Goal: Information Seeking & Learning: Learn about a topic

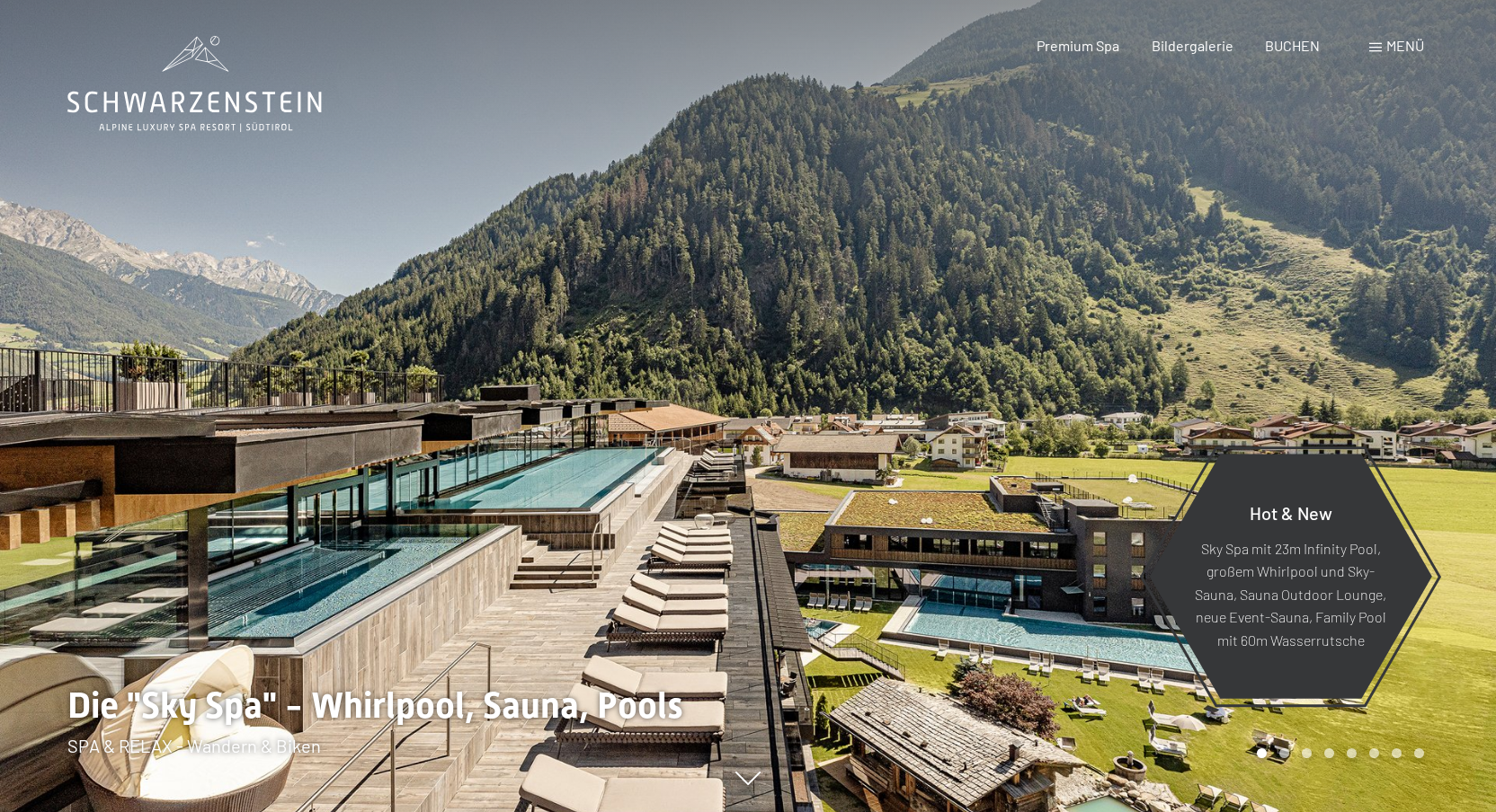
drag, startPoint x: 543, startPoint y: 519, endPoint x: 439, endPoint y: 500, distance: 105.7
click at [457, 811] on div at bounding box center [748, 812] width 1474 height 0
drag, startPoint x: 1472, startPoint y: 288, endPoint x: 1383, endPoint y: 305, distance: 90.6
click at [1471, 288] on div at bounding box center [1122, 406] width 748 height 812
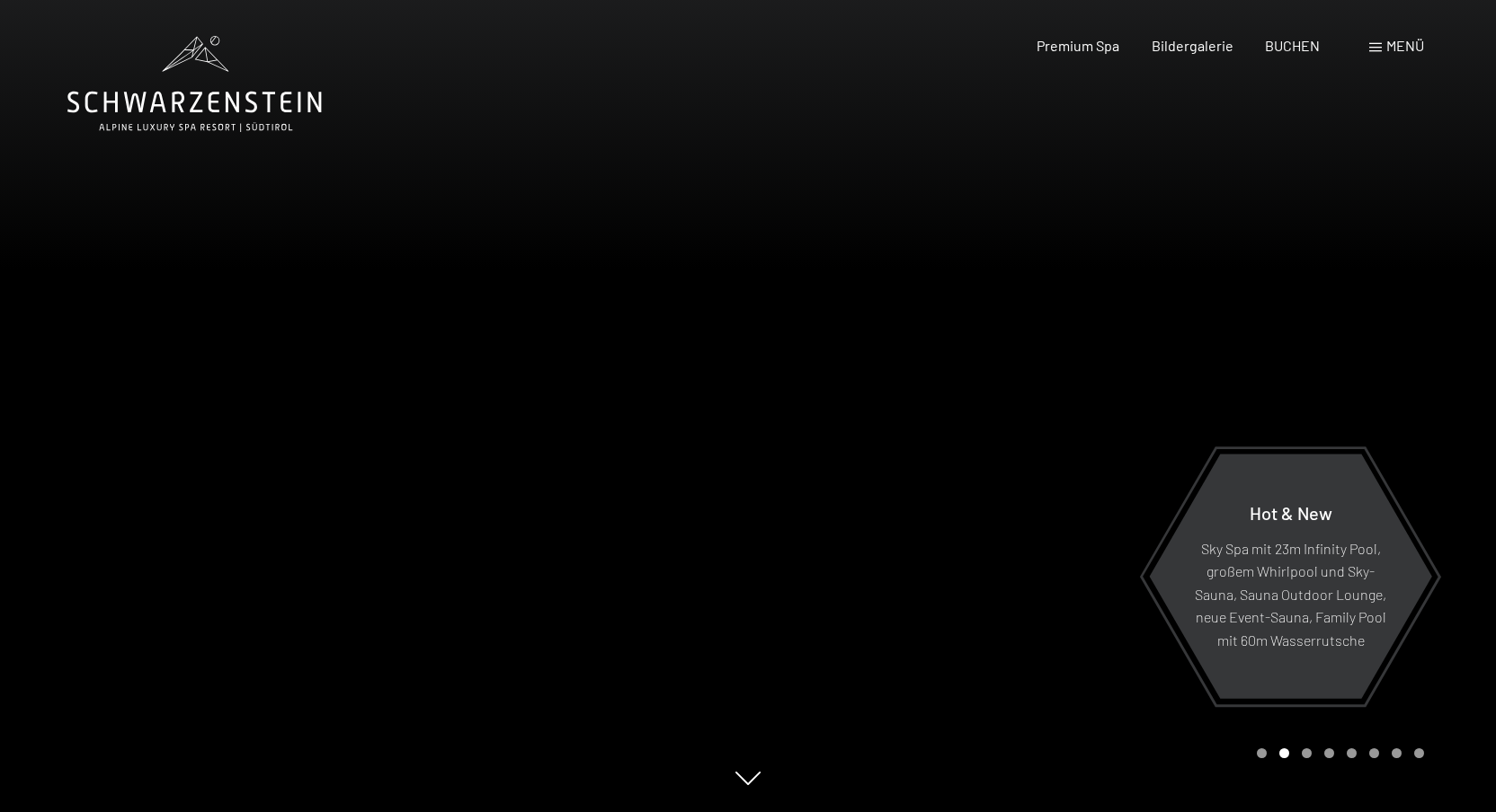
click at [1259, 324] on div at bounding box center [1122, 406] width 748 height 812
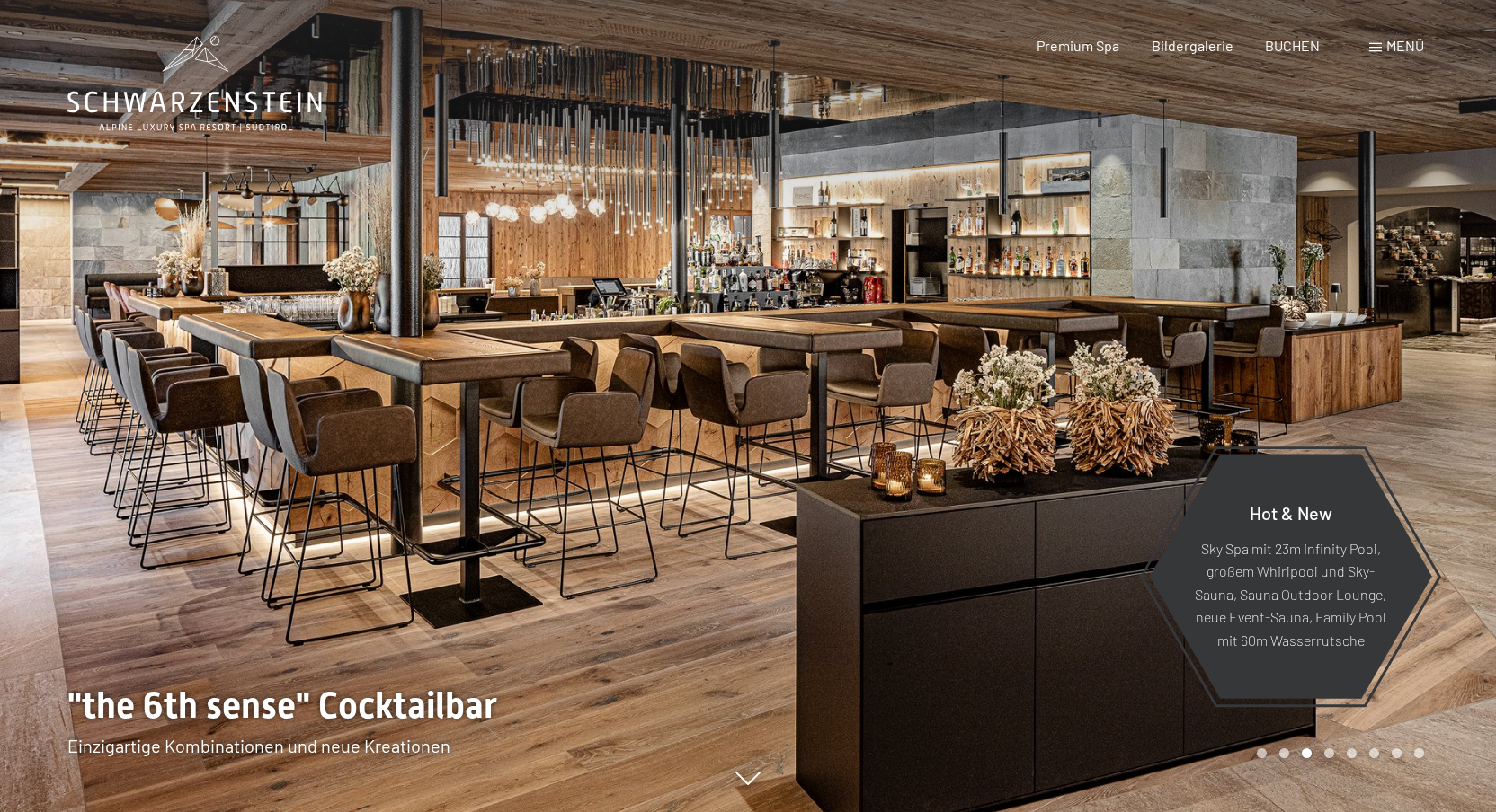
click at [1369, 316] on div at bounding box center [1122, 406] width 748 height 812
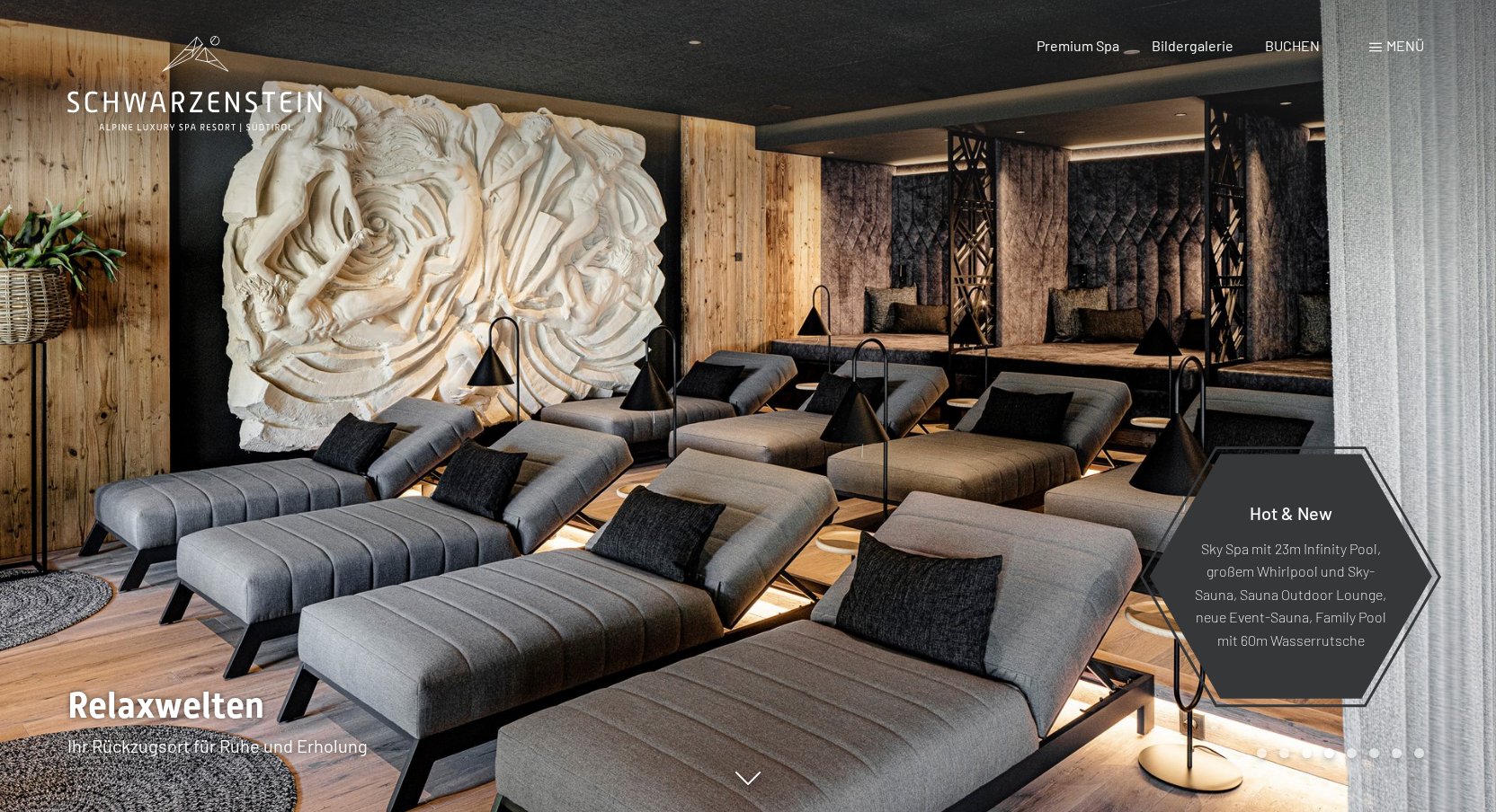
click at [222, 367] on div at bounding box center [374, 406] width 748 height 812
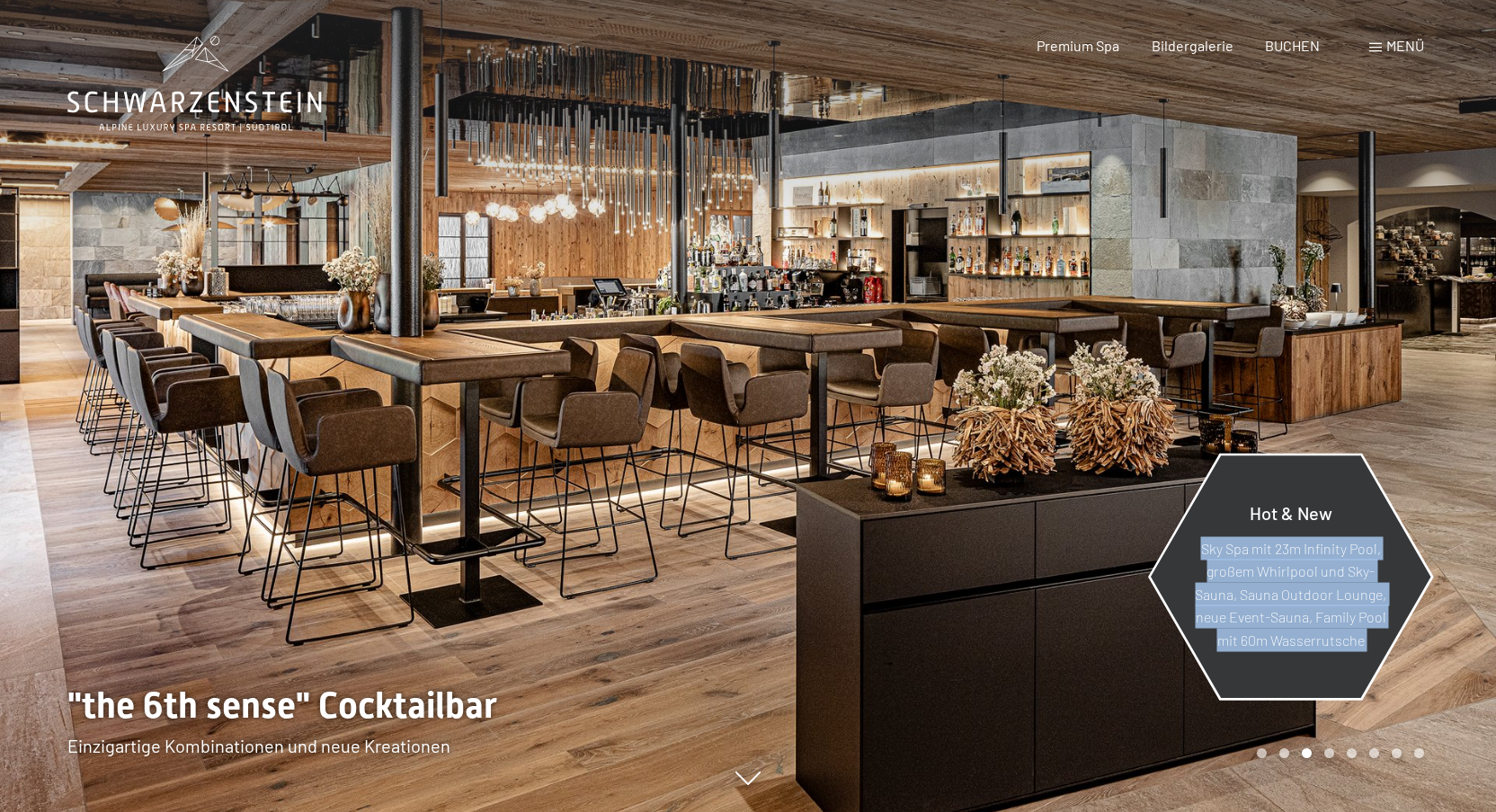
drag, startPoint x: 668, startPoint y: 418, endPoint x: 1341, endPoint y: 530, distance: 682.3
click at [1347, 811] on div "Hot & New Sky Spa mit 23m Infinity Pool, großem Whirlpool und Sky-Sauna, Sauna …" at bounding box center [748, 812] width 1474 height 0
click at [1298, 570] on p "Sky Spa mit 23m Infinity Pool, großem Whirlpool und Sky-Sauna, Sauna Outdoor Lo…" at bounding box center [1290, 594] width 195 height 115
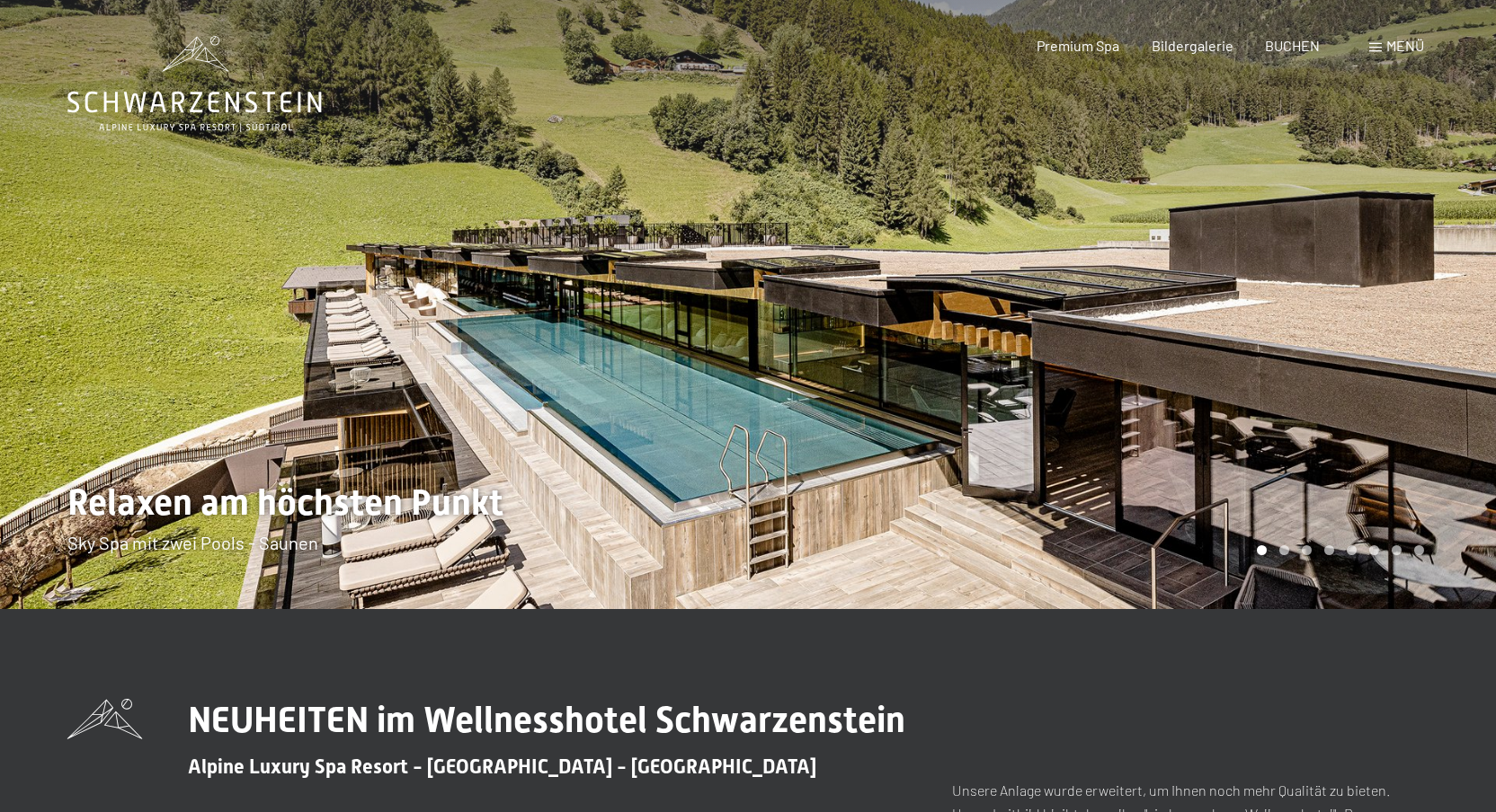
click at [203, 348] on div at bounding box center [374, 304] width 748 height 609
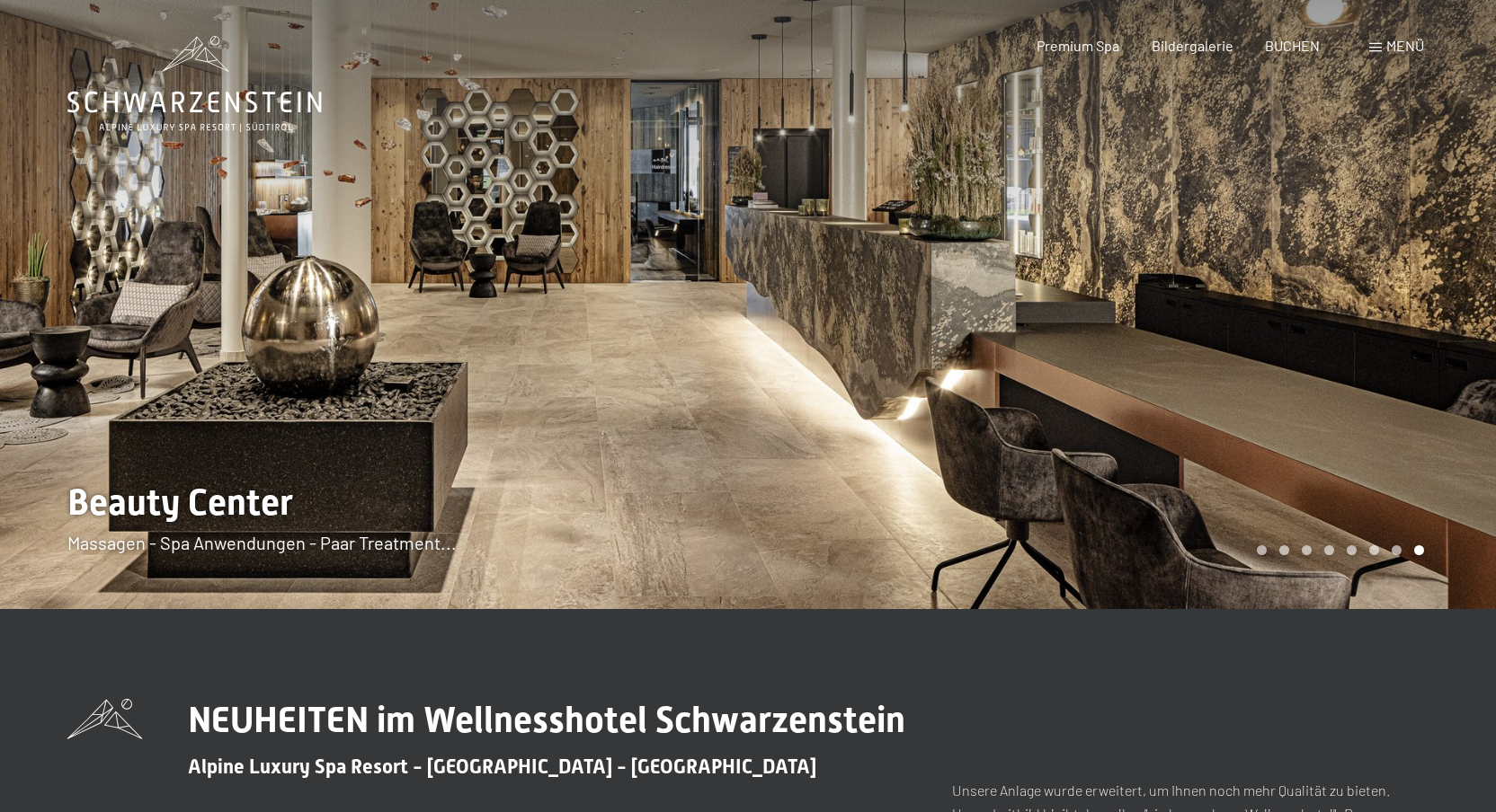
click at [179, 348] on div at bounding box center [374, 304] width 748 height 609
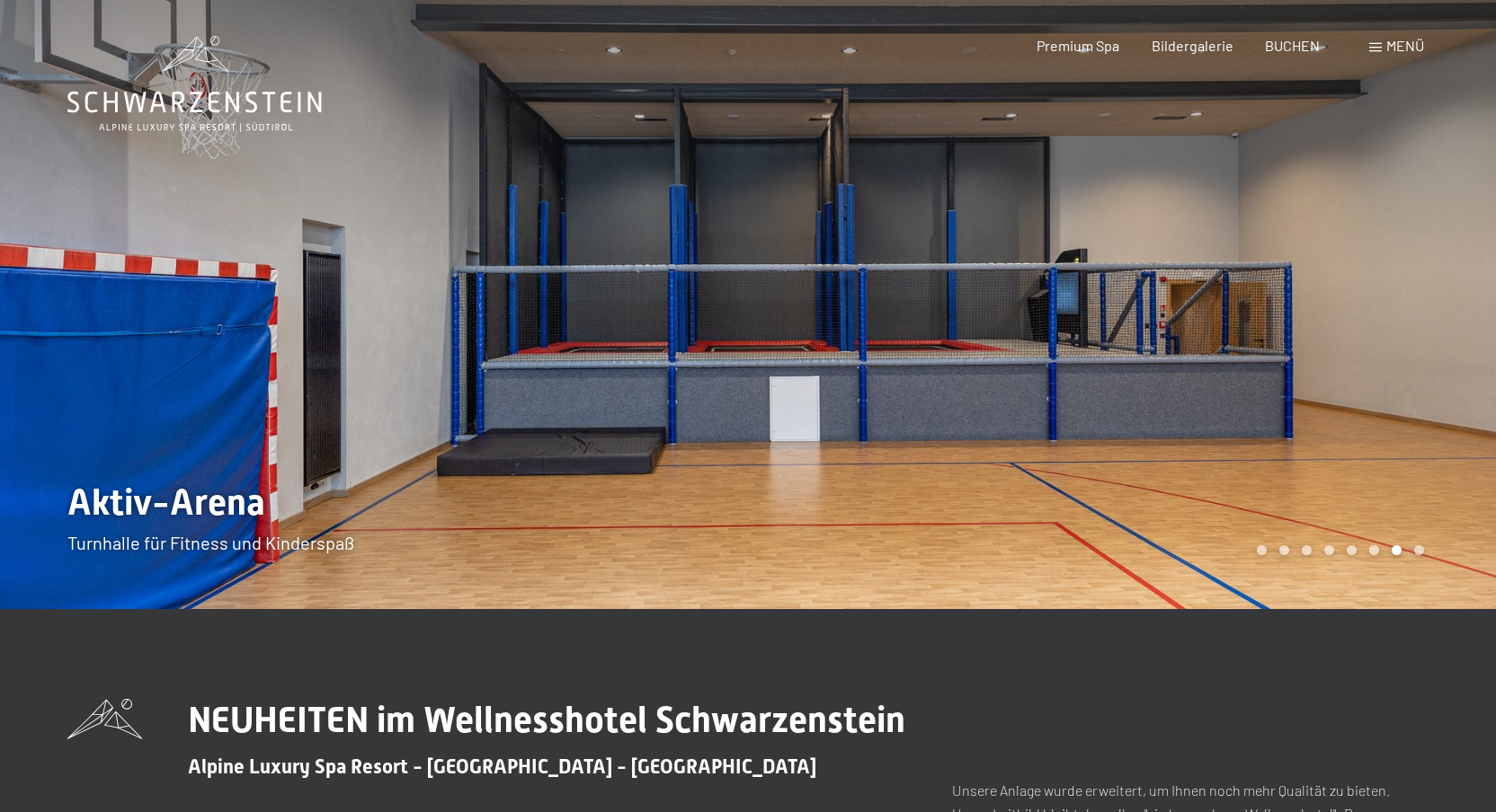
click at [178, 348] on div at bounding box center [374, 304] width 748 height 609
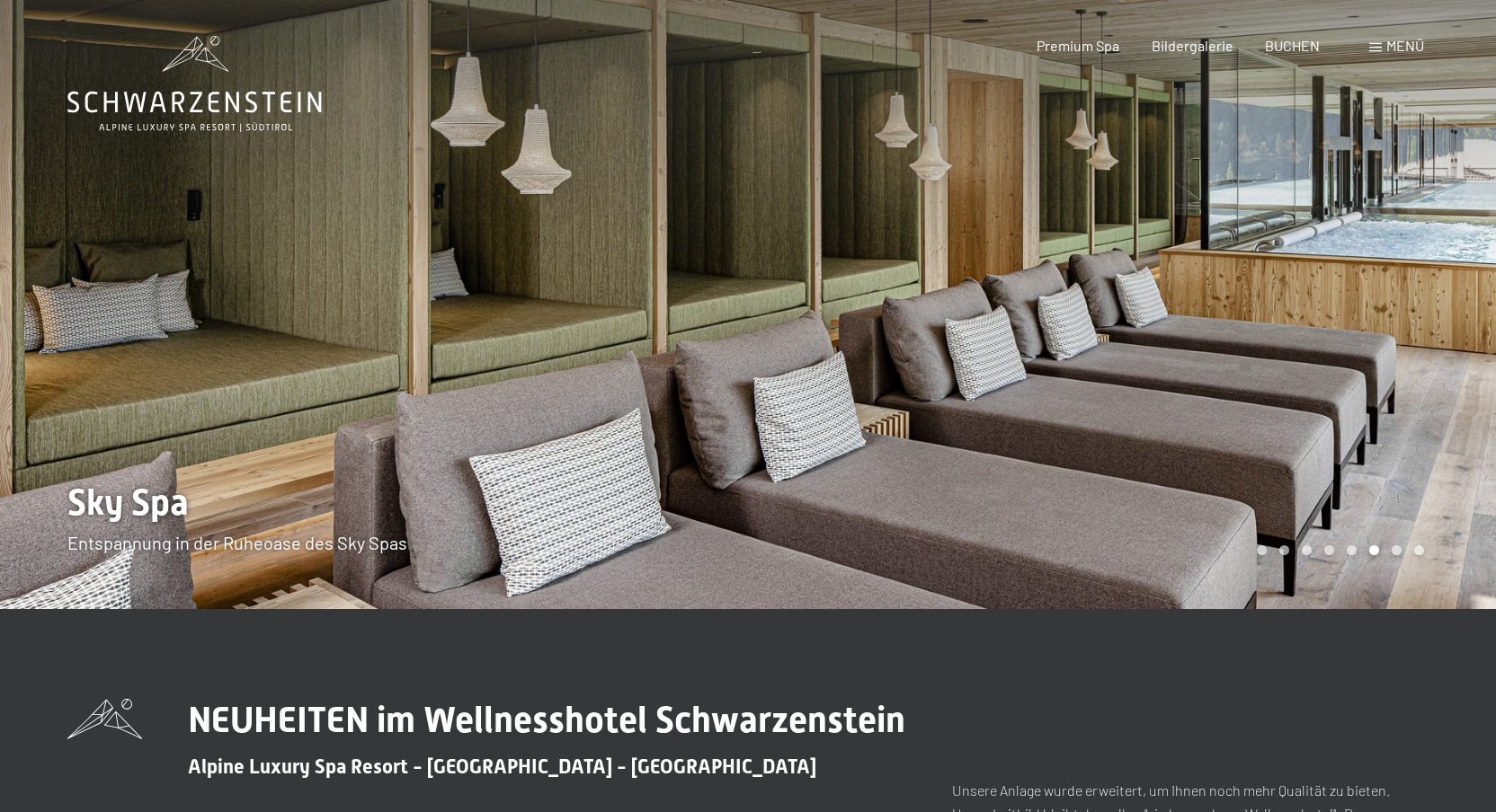
click at [1333, 285] on div at bounding box center [1122, 304] width 748 height 609
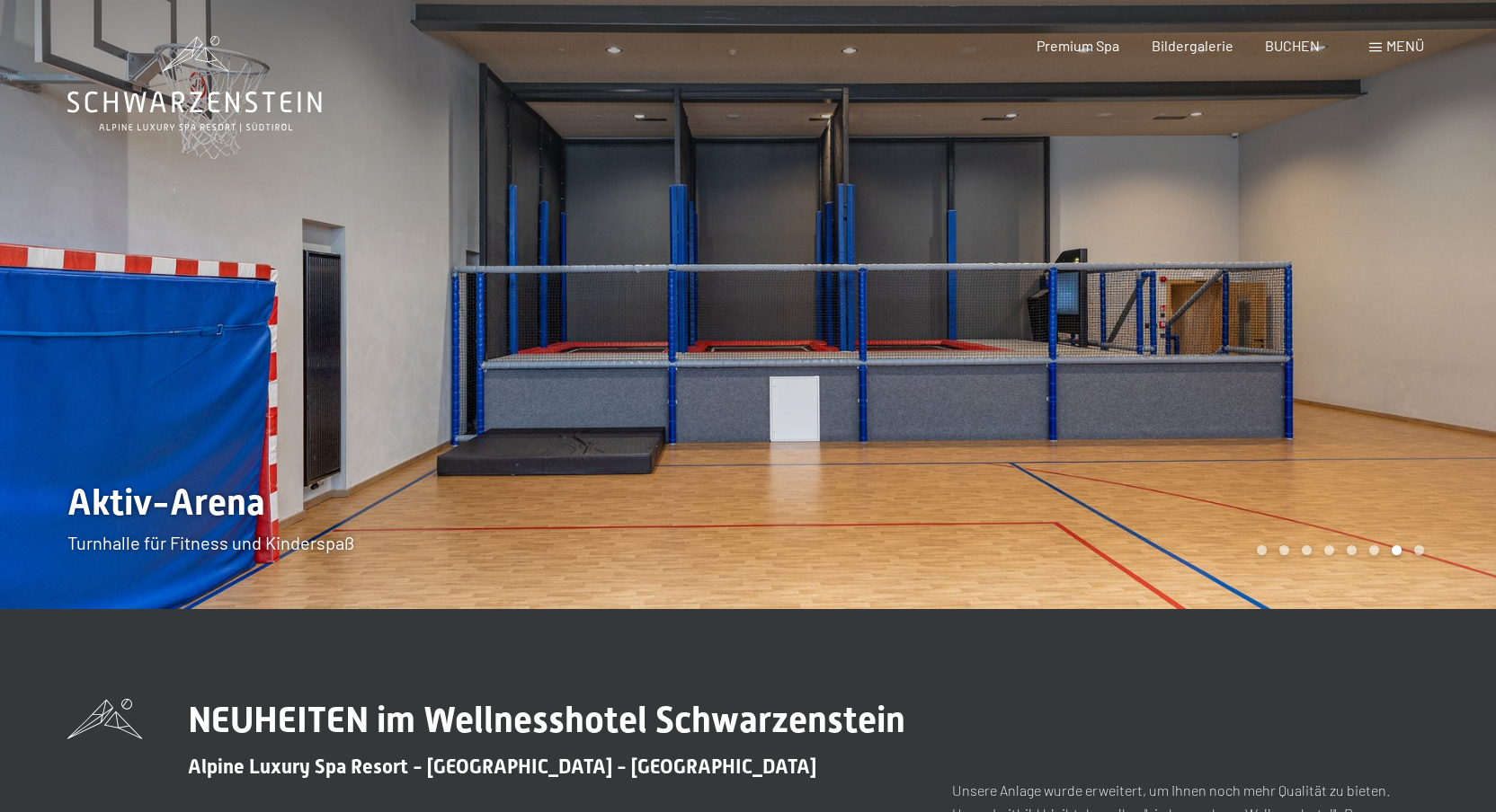
click at [1327, 323] on div at bounding box center [1122, 304] width 748 height 609
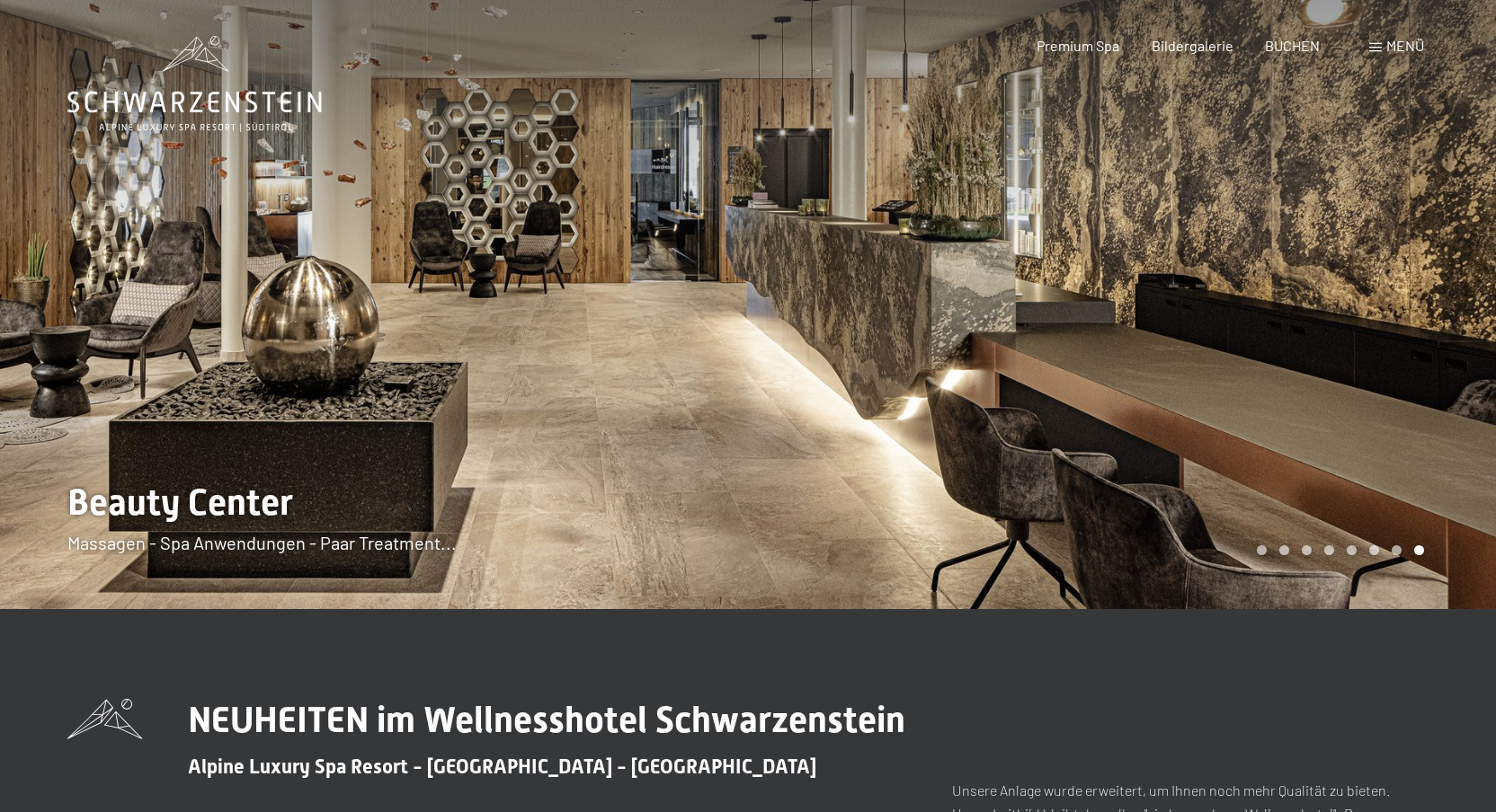
click at [210, 335] on div at bounding box center [374, 304] width 748 height 609
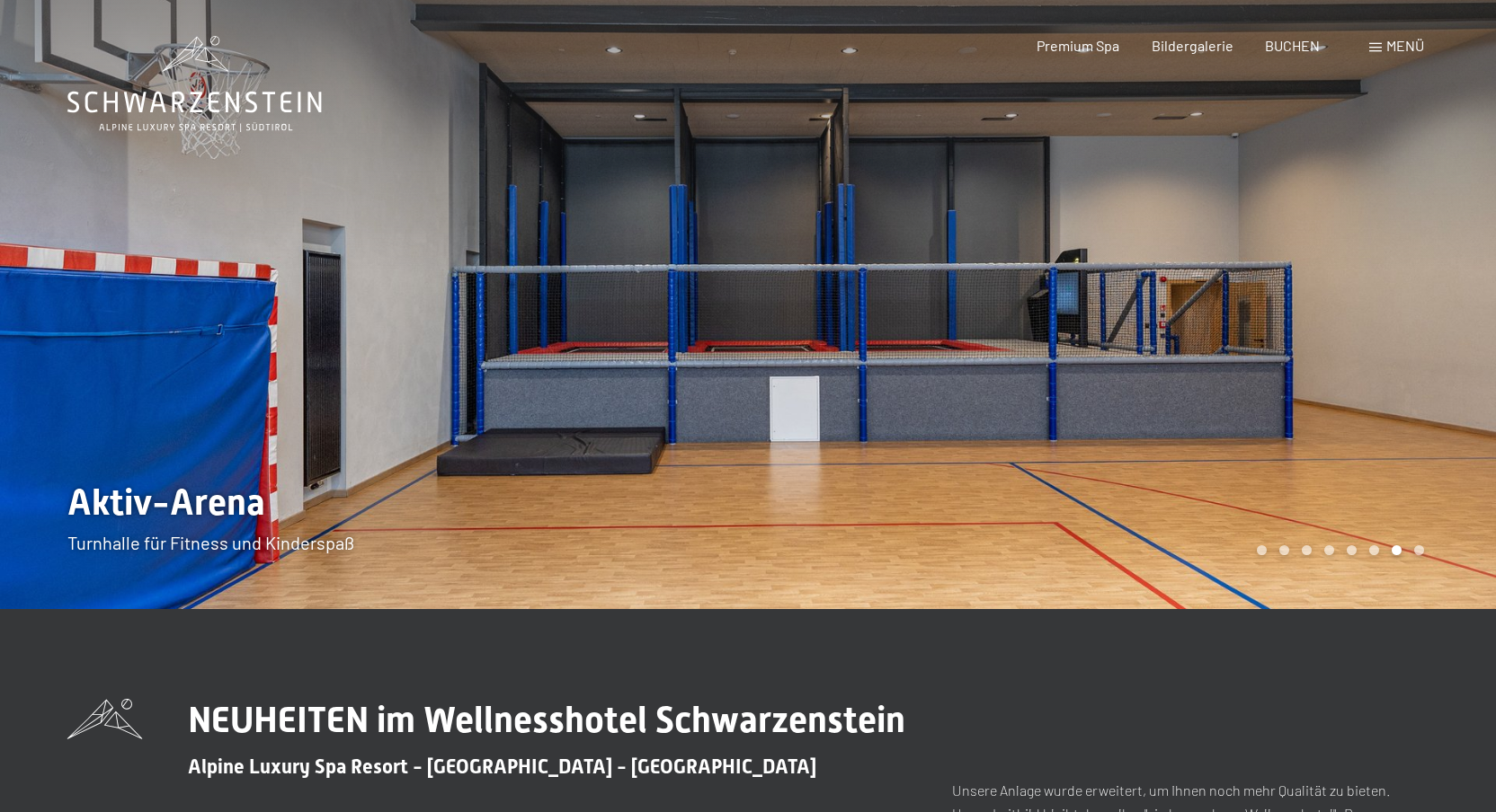
click at [1415, 270] on div at bounding box center [1122, 304] width 748 height 609
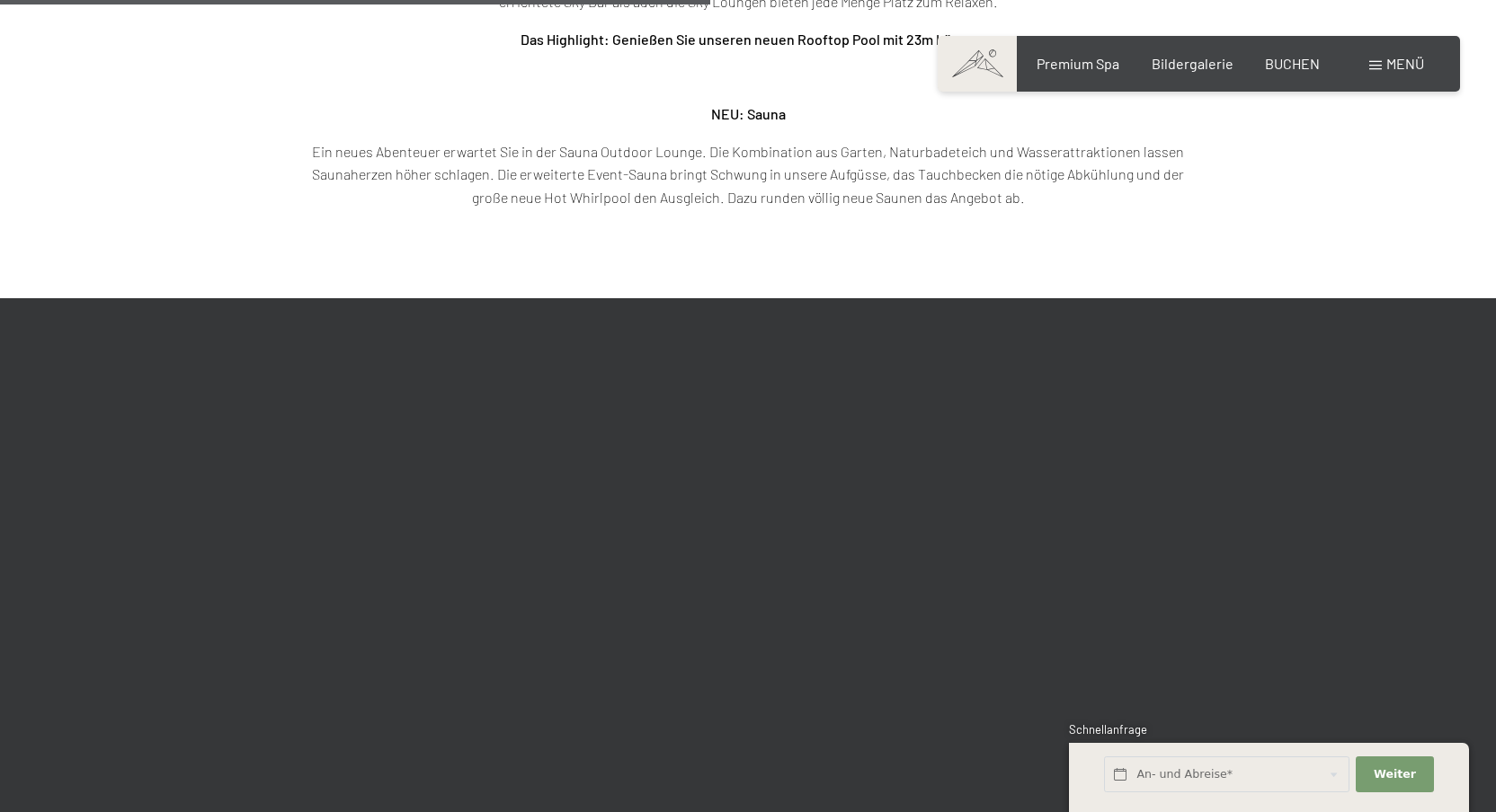
scroll to position [3297, 0]
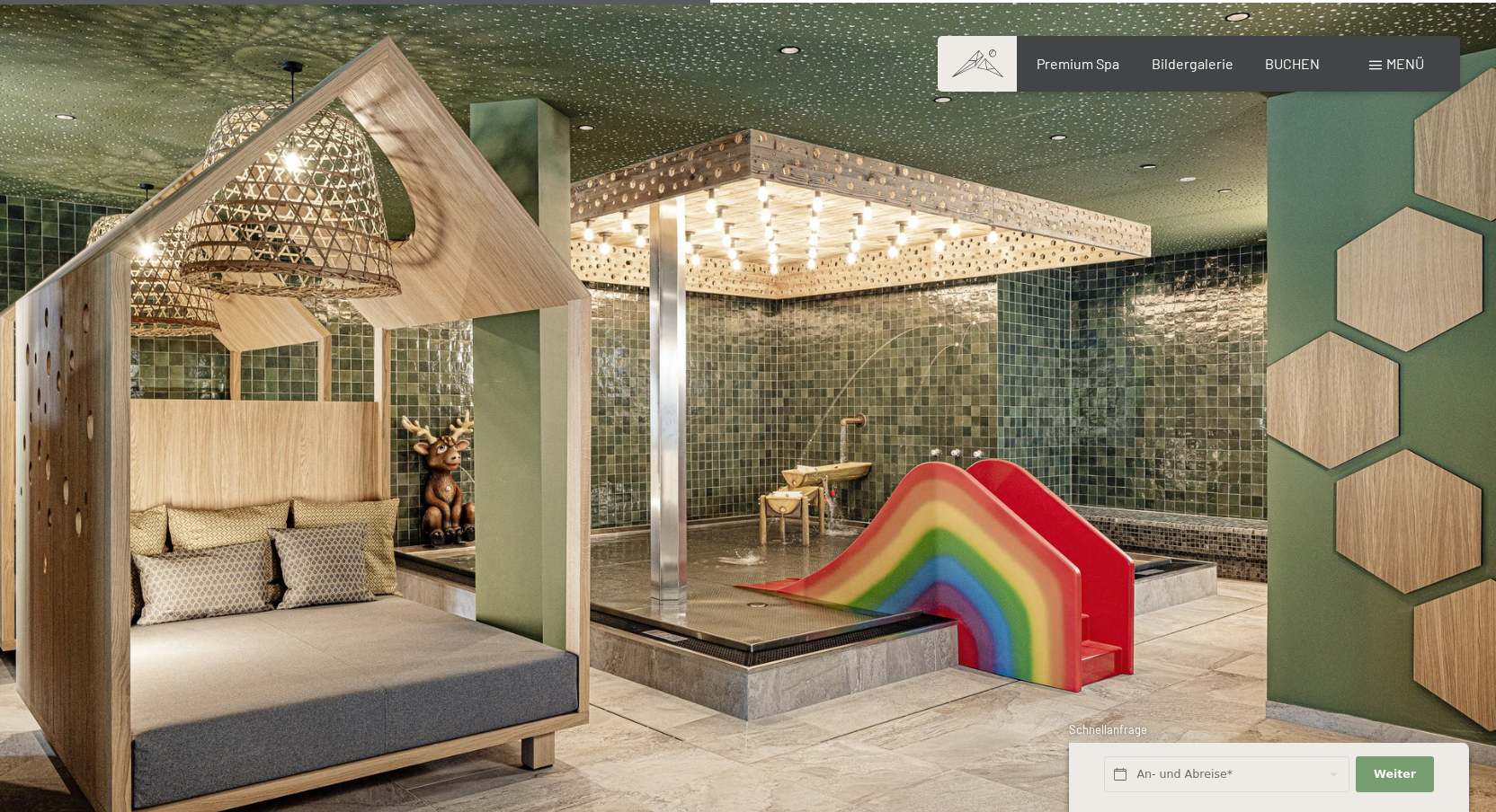
click at [717, 441] on img at bounding box center [748, 423] width 1496 height 841
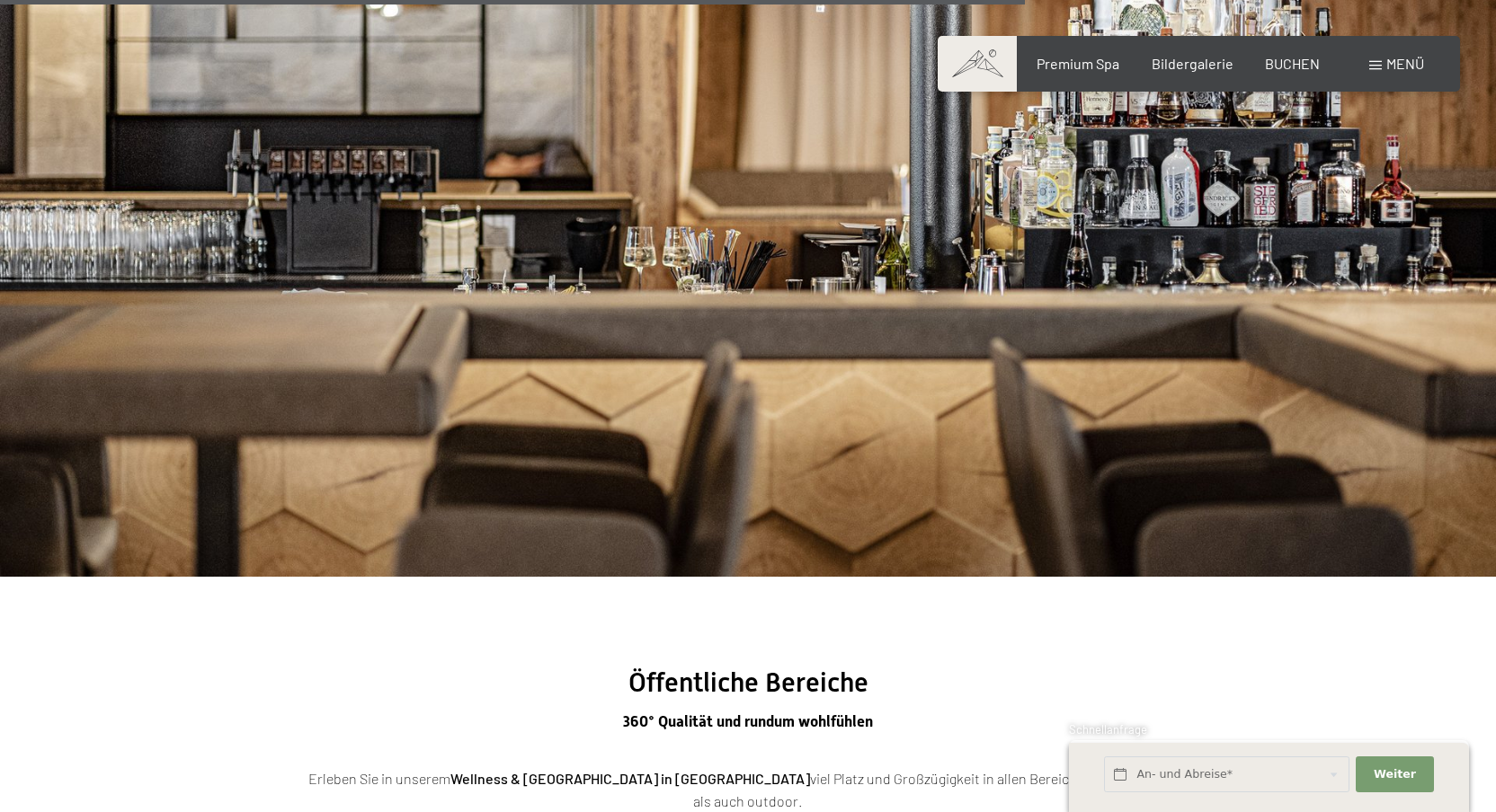
scroll to position [5933, 0]
